Goal: Task Accomplishment & Management: Manage account settings

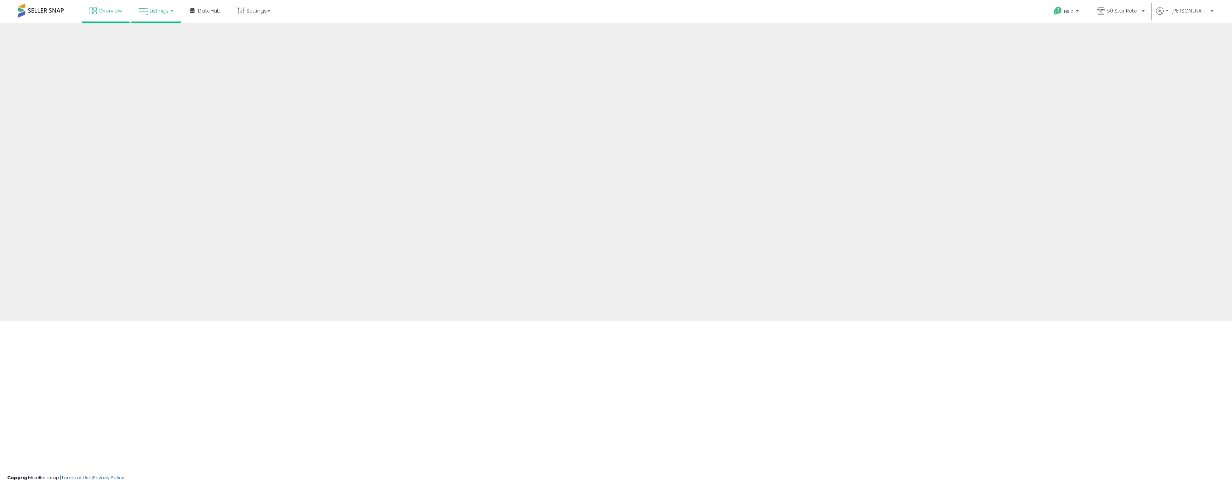
click at [154, 11] on span "Listings" at bounding box center [159, 10] width 19 height 7
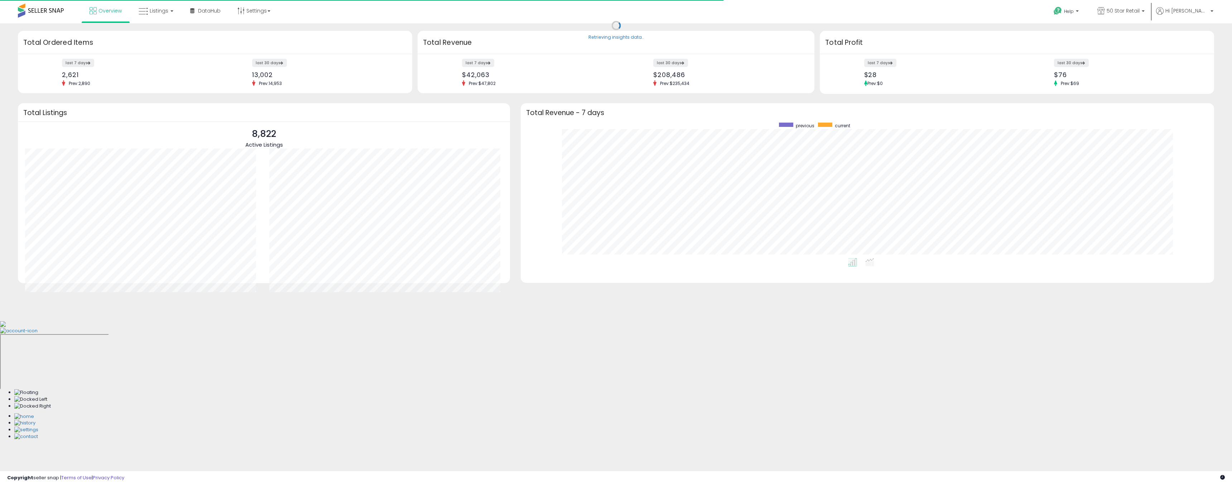
scroll to position [135, 679]
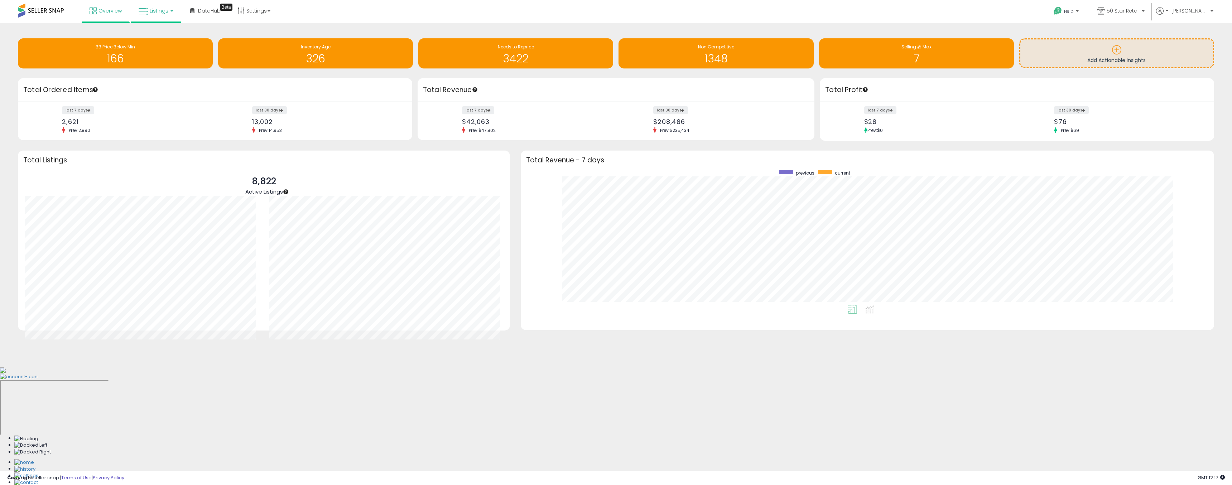
click at [147, 11] on icon at bounding box center [143, 11] width 9 height 9
click at [151, 25] on li at bounding box center [161, 36] width 60 height 25
click at [150, 8] on span "Listings" at bounding box center [159, 10] width 19 height 7
click at [157, 39] on icon at bounding box center [161, 35] width 31 height 9
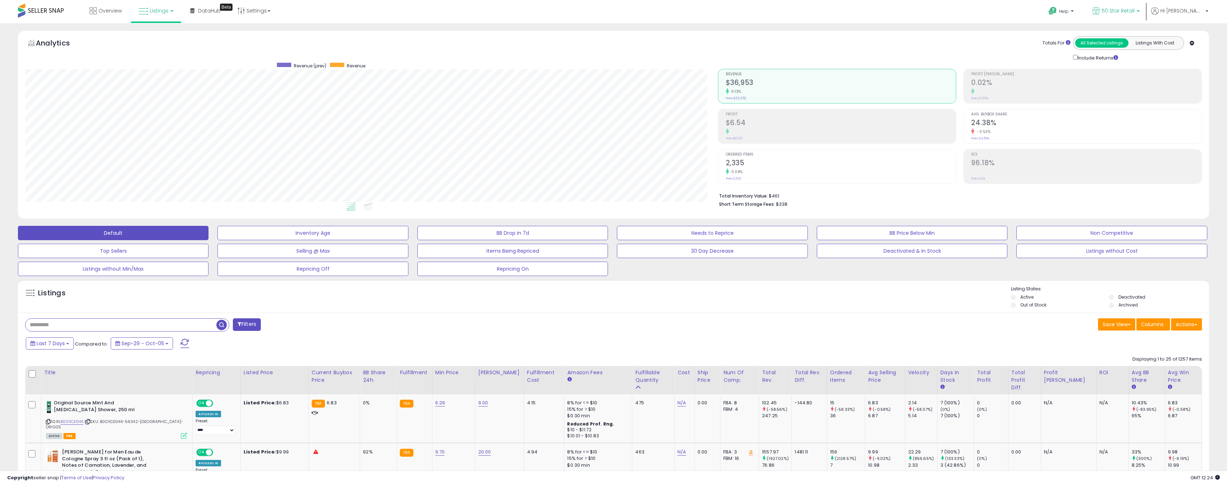
click at [1135, 14] on span "50 Star Retail" at bounding box center [1118, 10] width 33 height 7
click at [1073, 54] on p "50 Star Retail - CA 489 listings" at bounding box center [1088, 53] width 106 height 20
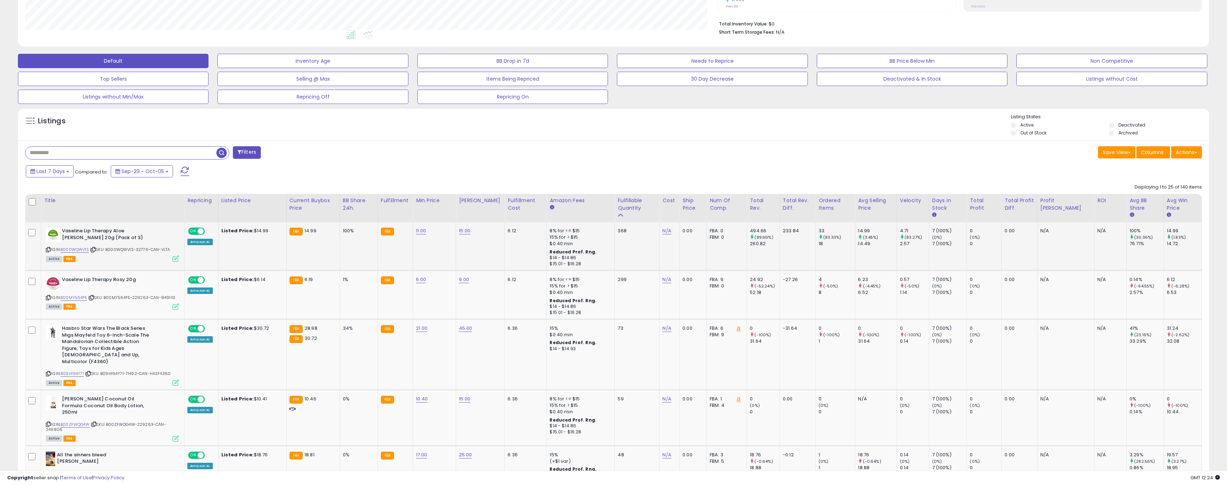
scroll to position [147, 693]
click at [166, 100] on button "Listings without Min/Max" at bounding box center [113, 97] width 191 height 14
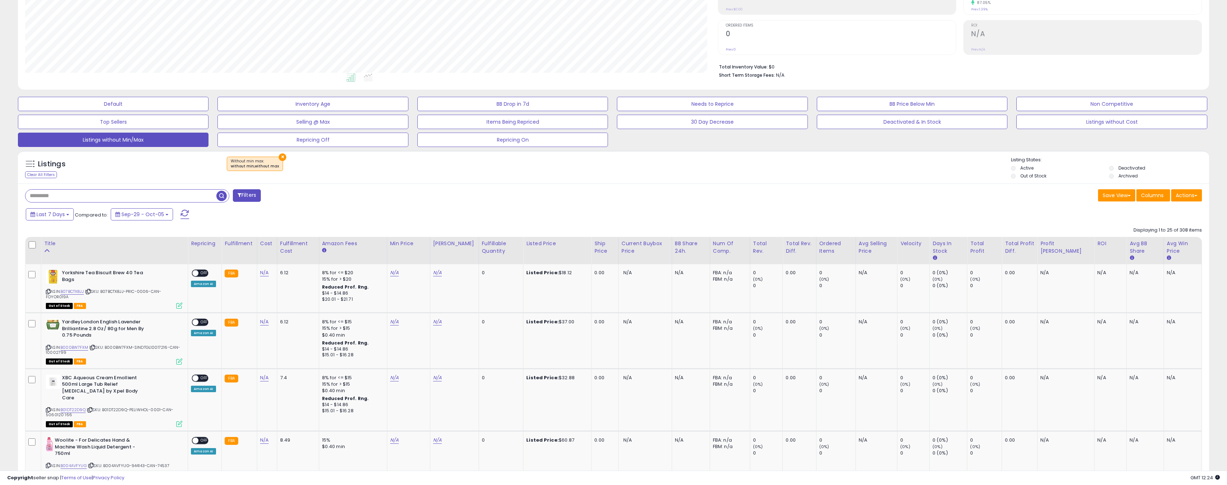
click at [498, 251] on div "Fulfillable Quantity" at bounding box center [501, 247] width 39 height 15
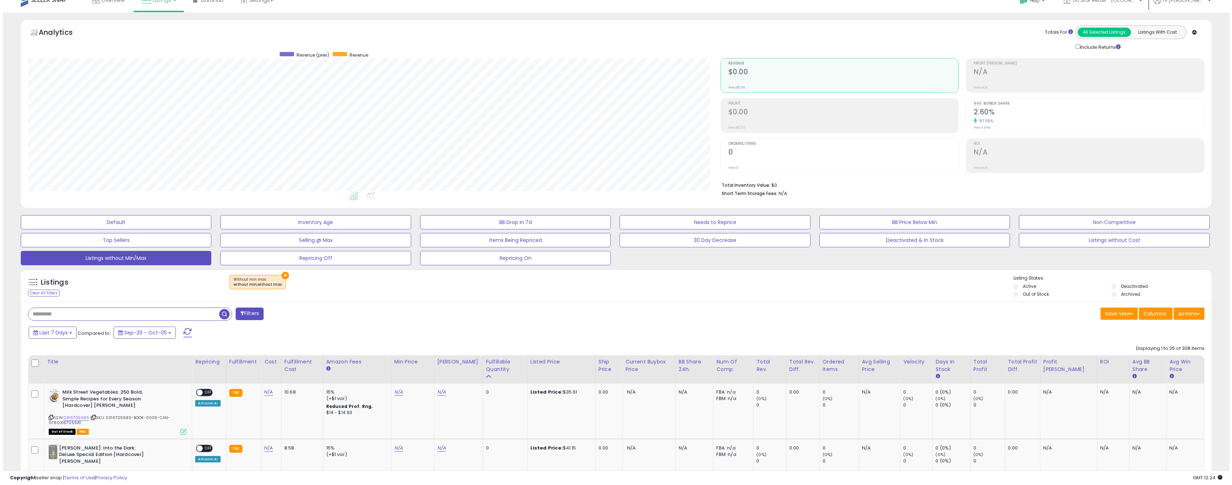
scroll to position [0, 0]
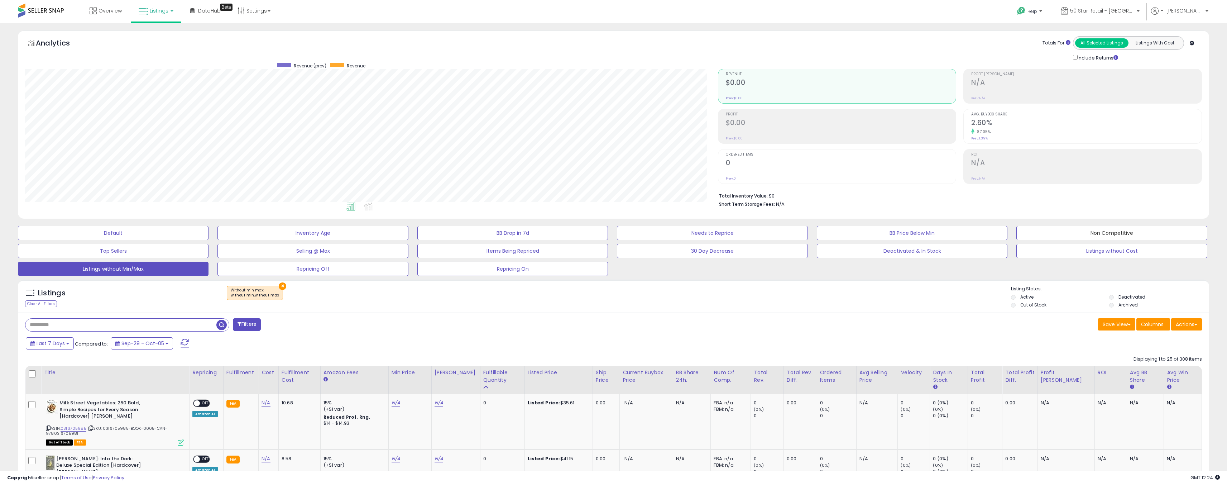
drag, startPoint x: 1055, startPoint y: 231, endPoint x: 389, endPoint y: 337, distance: 673.9
click at [1055, 231] on button "Non Competitive" at bounding box center [1111, 233] width 191 height 14
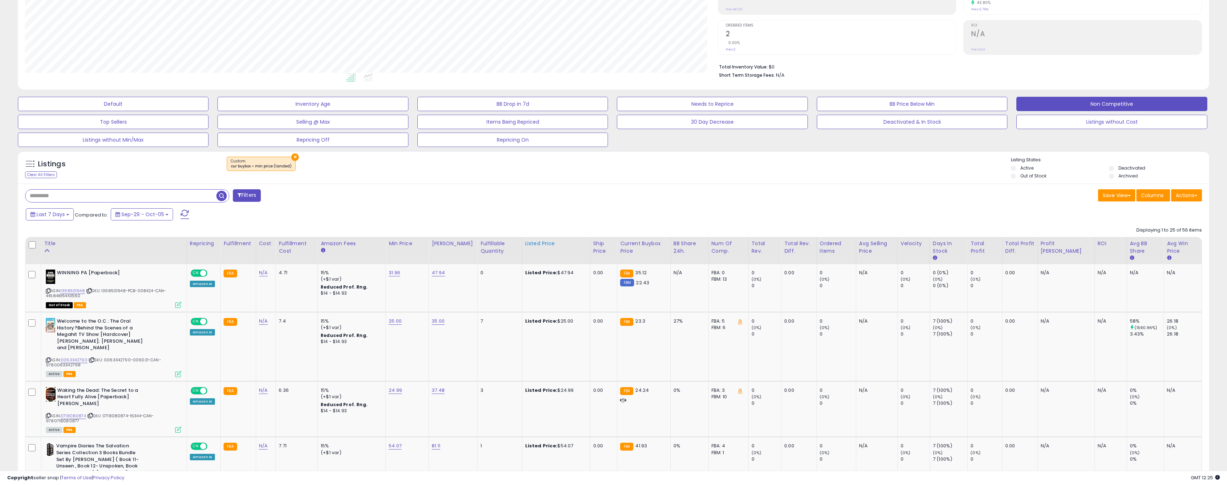
scroll to position [147, 693]
click at [501, 247] on div "Fulfillable Quantity" at bounding box center [499, 247] width 38 height 15
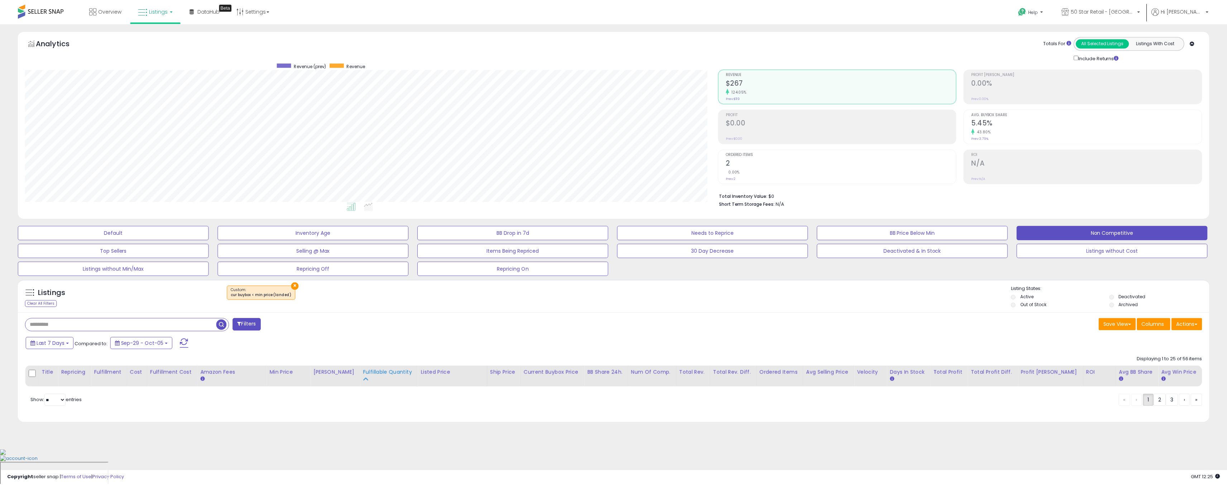
scroll to position [0, 0]
